Goal: Obtain resource: Download file/media

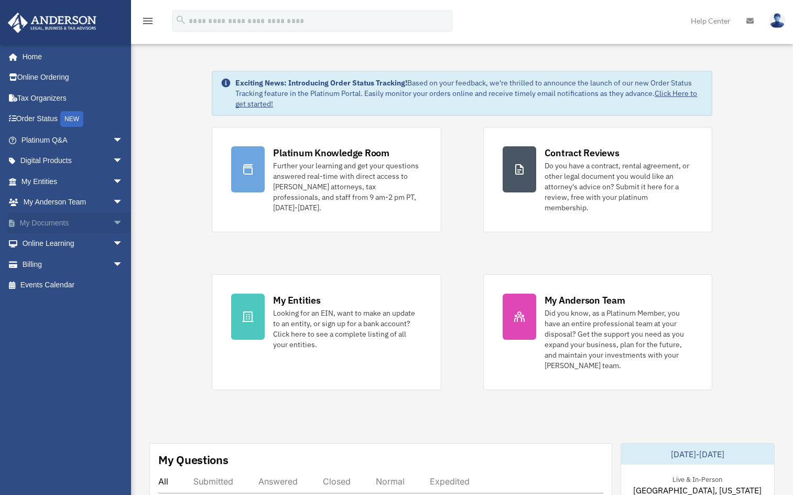
click at [113, 223] on span "arrow_drop_down" at bounding box center [123, 222] width 21 height 21
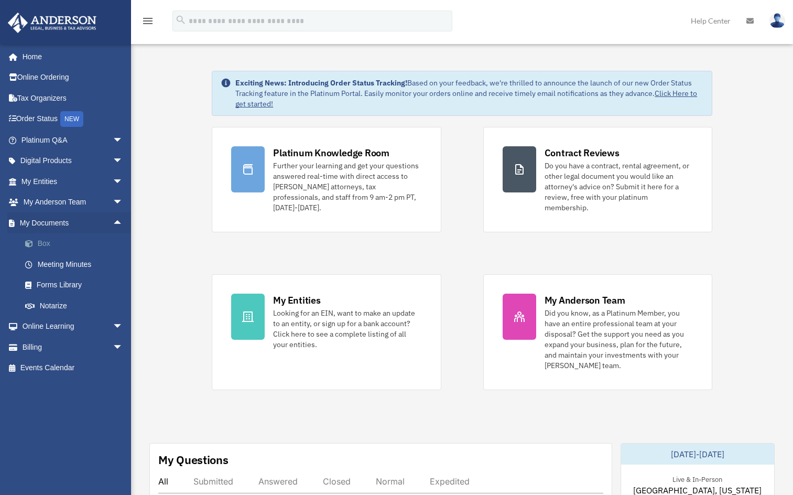
click at [72, 242] on link "Box" at bounding box center [77, 243] width 124 height 21
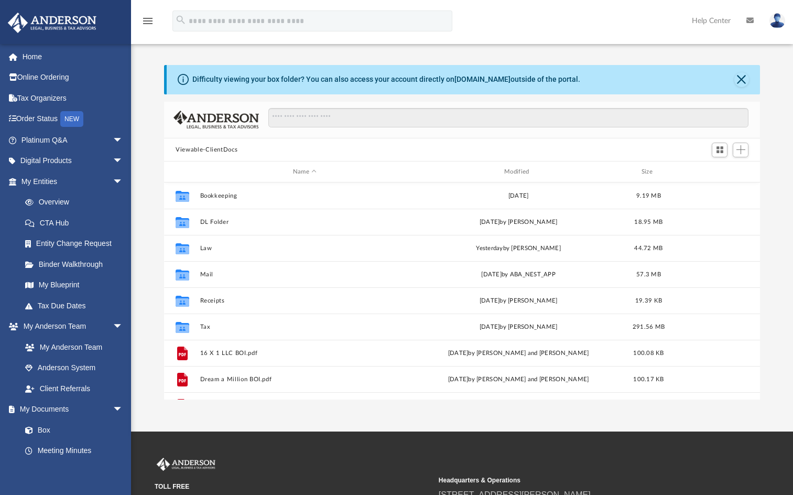
scroll to position [231, 588]
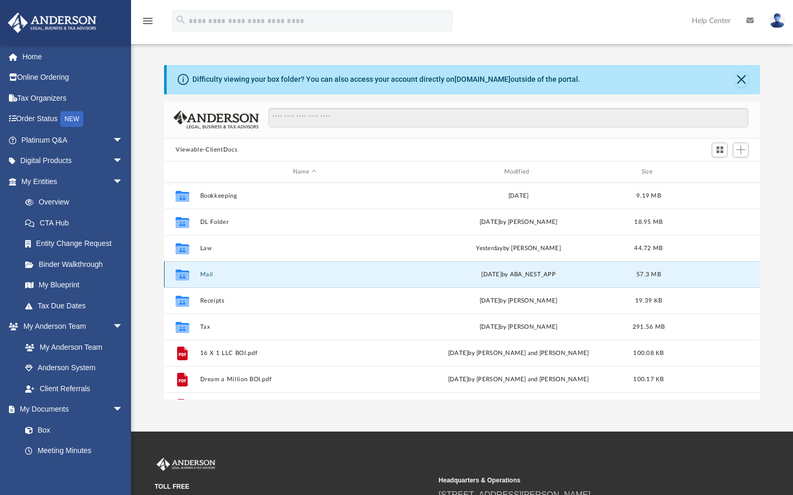
click at [200, 274] on button "Mail" at bounding box center [304, 274] width 209 height 7
click at [207, 274] on button "Mail" at bounding box center [304, 274] width 209 height 7
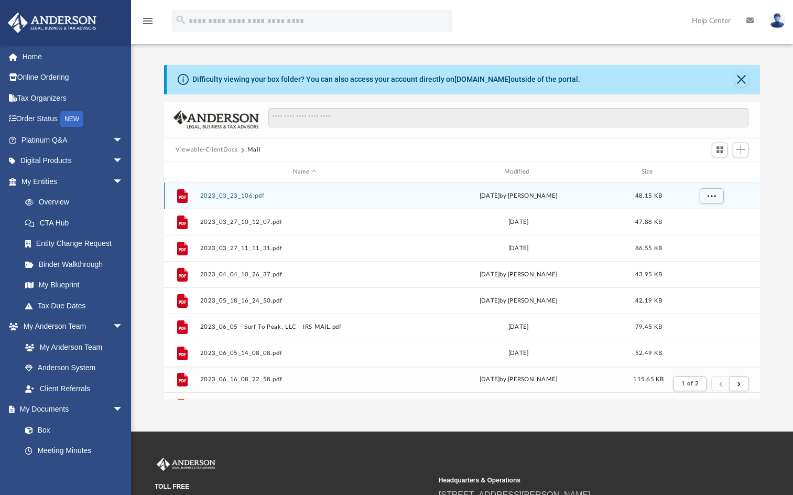
scroll to position [198, 588]
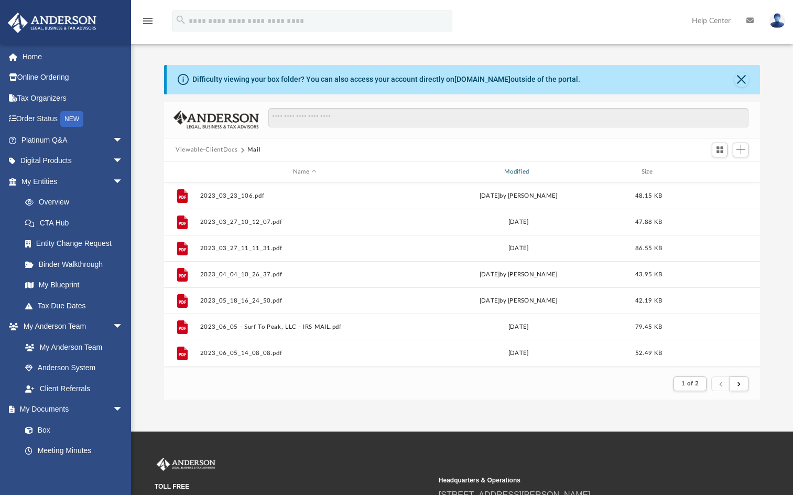
click at [514, 168] on div "Modified" at bounding box center [519, 171] width 210 height 9
click at [517, 172] on div "Modified" at bounding box center [519, 171] width 210 height 9
click at [525, 169] on div "Modified" at bounding box center [519, 171] width 210 height 9
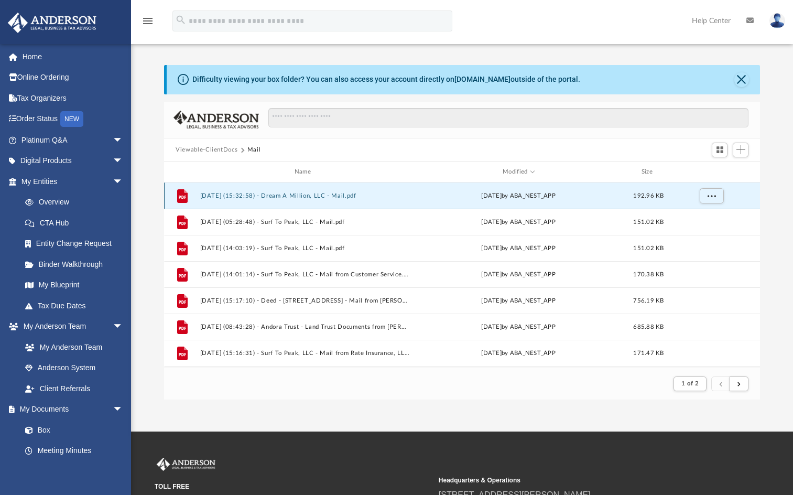
click at [276, 194] on button "[DATE] (15:32:58) - Dream A Million, LLC - Mail.pdf" at bounding box center [304, 195] width 209 height 7
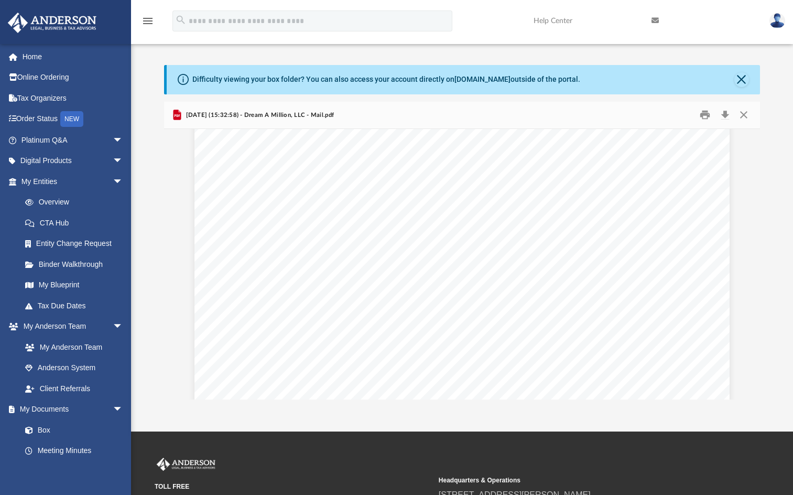
scroll to position [144, 0]
click at [763, 242] on div "Difficulty viewing your box folder? You can also access your account directly o…" at bounding box center [462, 232] width 662 height 335
drag, startPoint x: 763, startPoint y: 242, endPoint x: 757, endPoint y: 267, distance: 25.7
click at [757, 267] on div "Difficulty viewing your box folder? You can also access your account directly o…" at bounding box center [462, 232] width 662 height 335
